Goal: Information Seeking & Learning: Learn about a topic

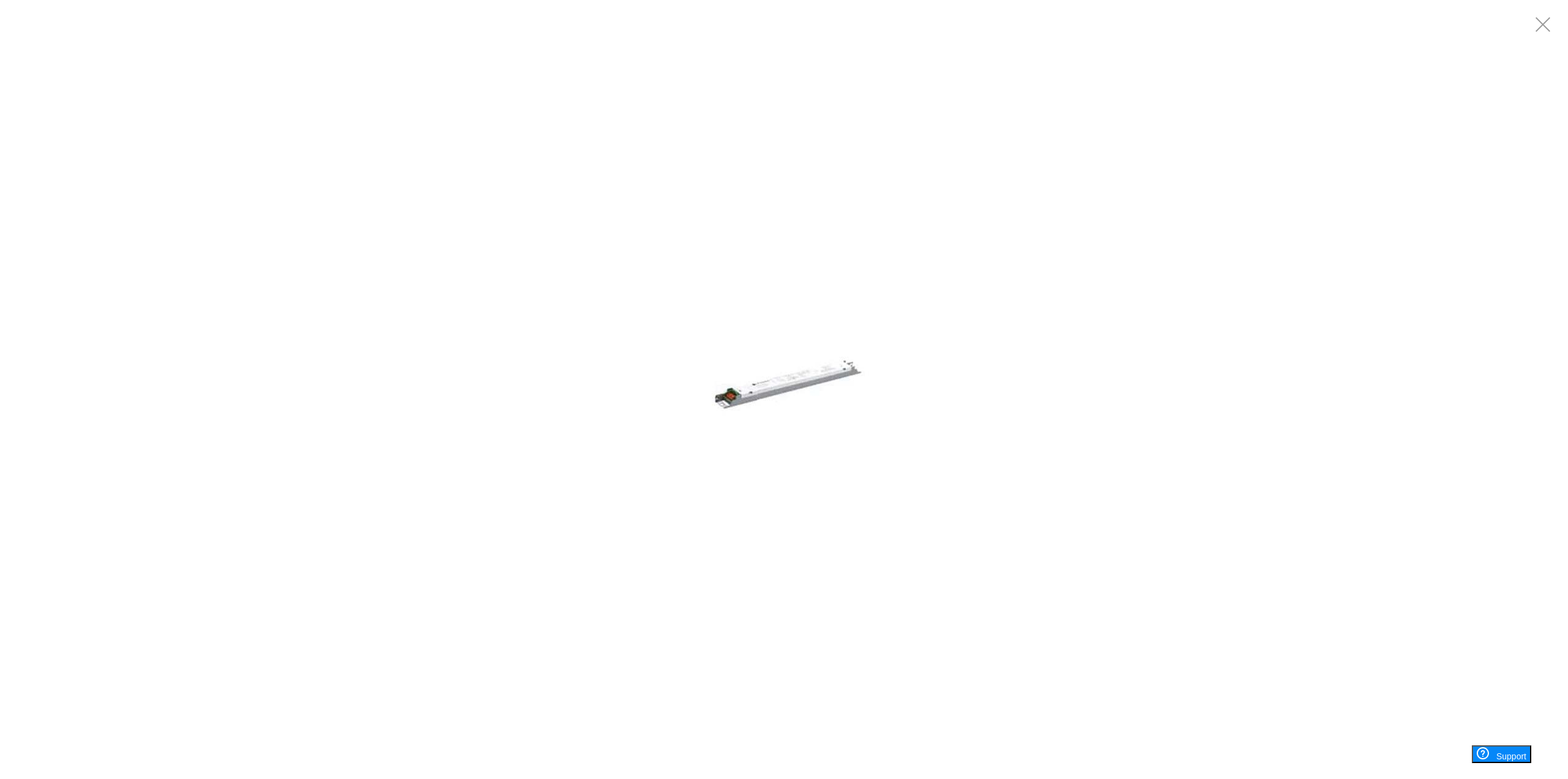
click at [774, 415] on img at bounding box center [784, 390] width 183 height 183
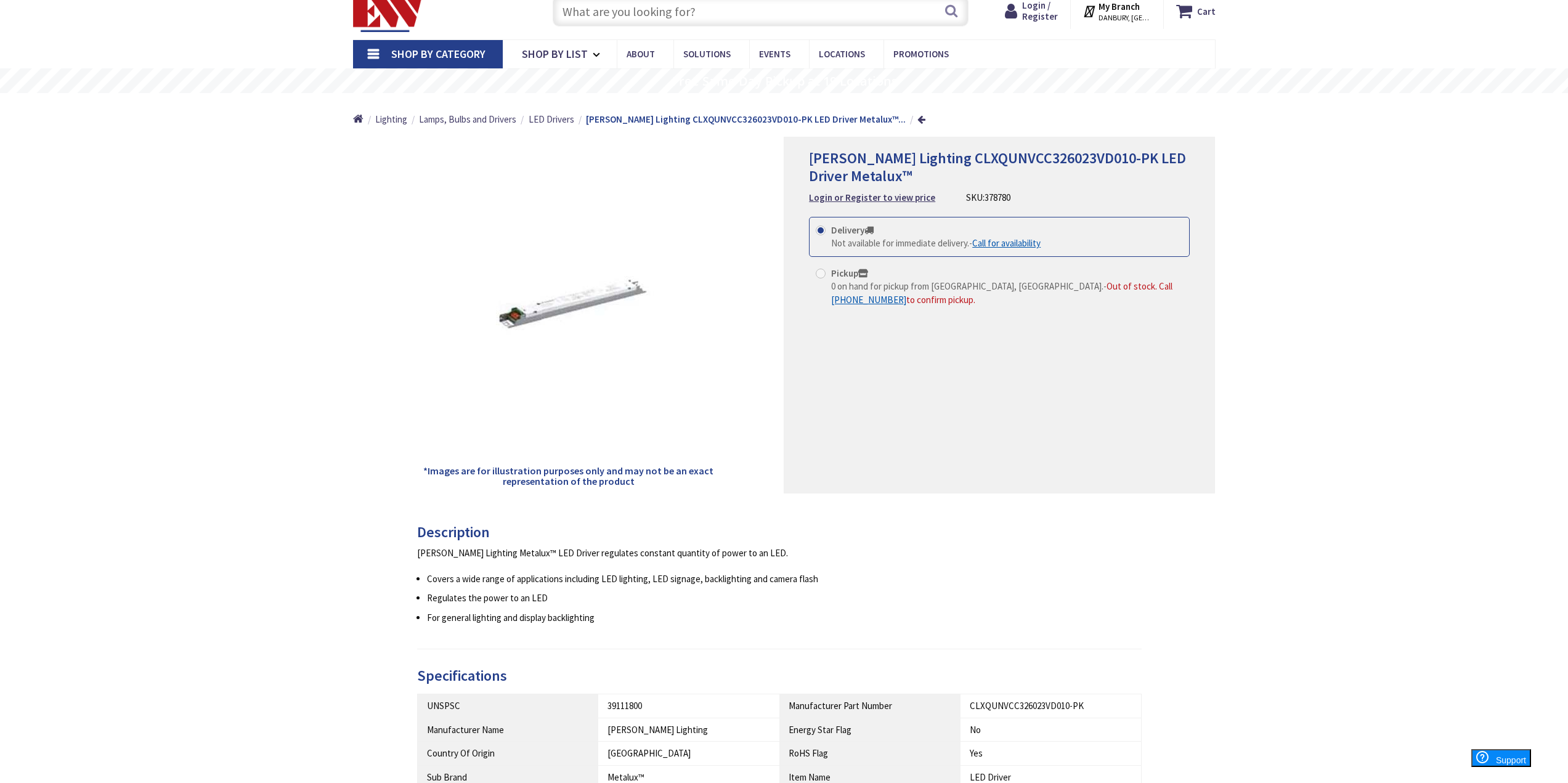
scroll to position [62, 0]
